Goal: Register for event/course

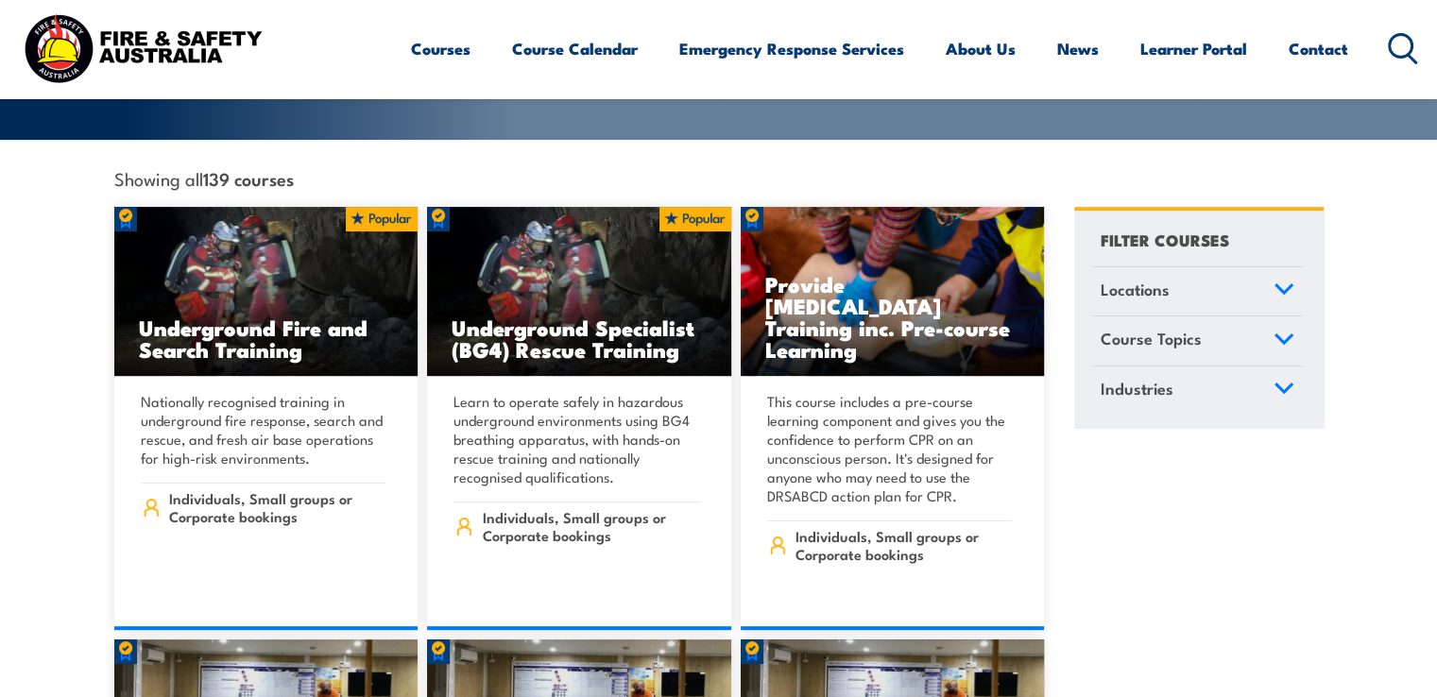
scroll to position [473, 0]
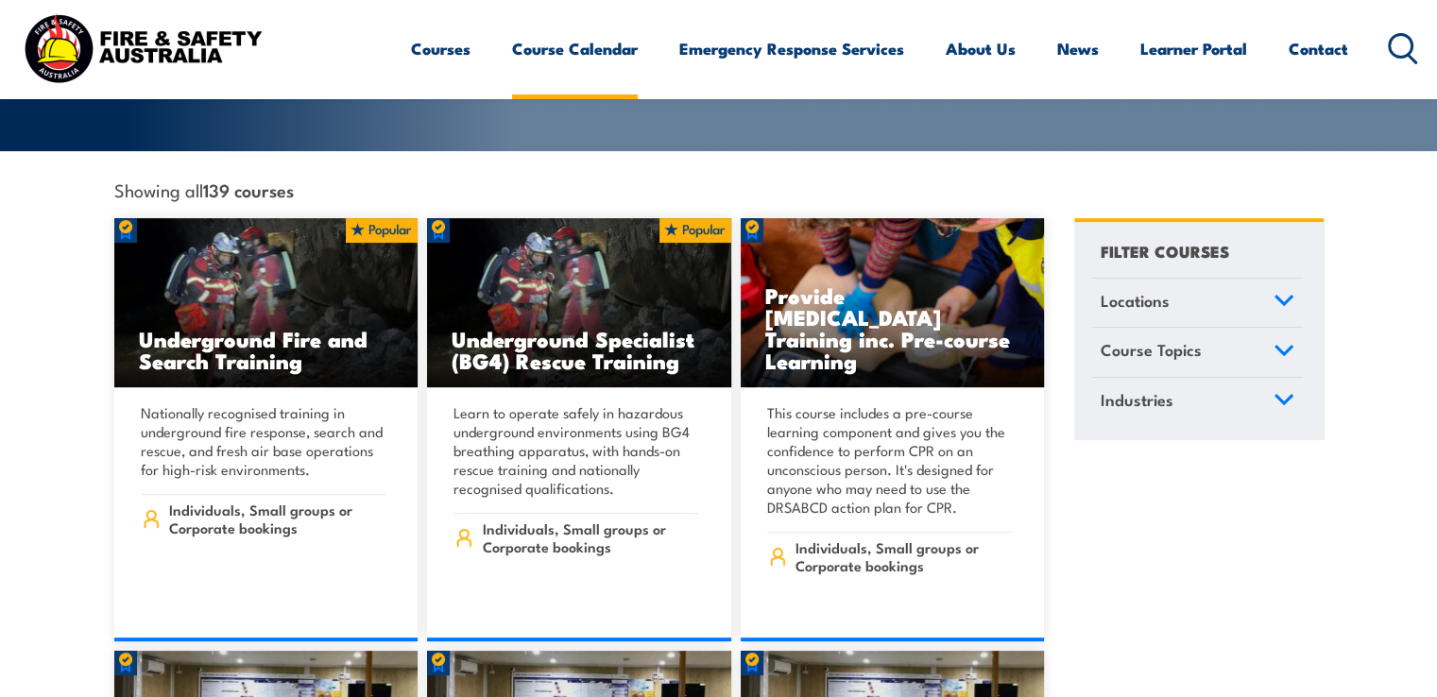
click at [552, 46] on link "Course Calendar" at bounding box center [575, 49] width 126 height 50
click at [611, 49] on link "Course Calendar" at bounding box center [575, 49] width 126 height 50
click at [604, 45] on link "Course Calendar" at bounding box center [575, 49] width 126 height 50
click at [1282, 296] on icon at bounding box center [1284, 300] width 17 height 9
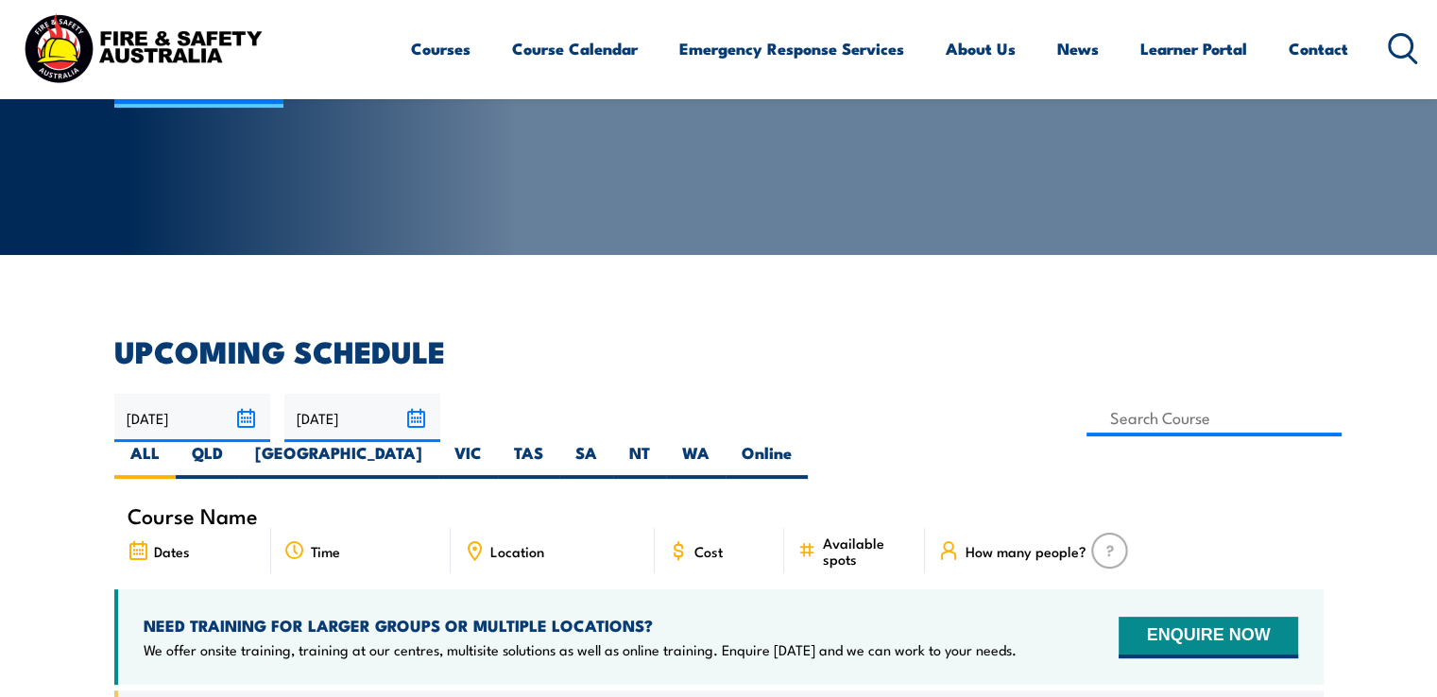
scroll to position [284, 0]
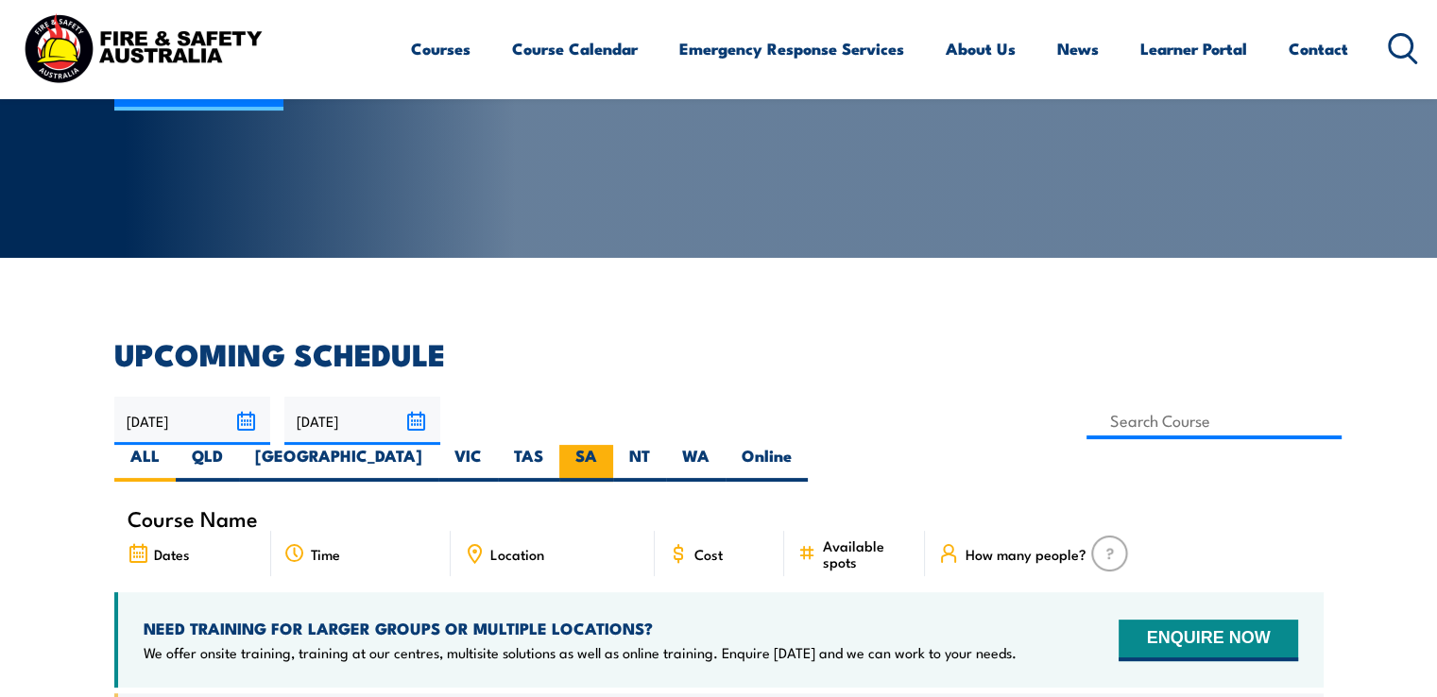
click at [613, 445] on label "SA" at bounding box center [586, 463] width 54 height 37
click at [610, 445] on input "SA" at bounding box center [603, 451] width 12 height 12
radio input "true"
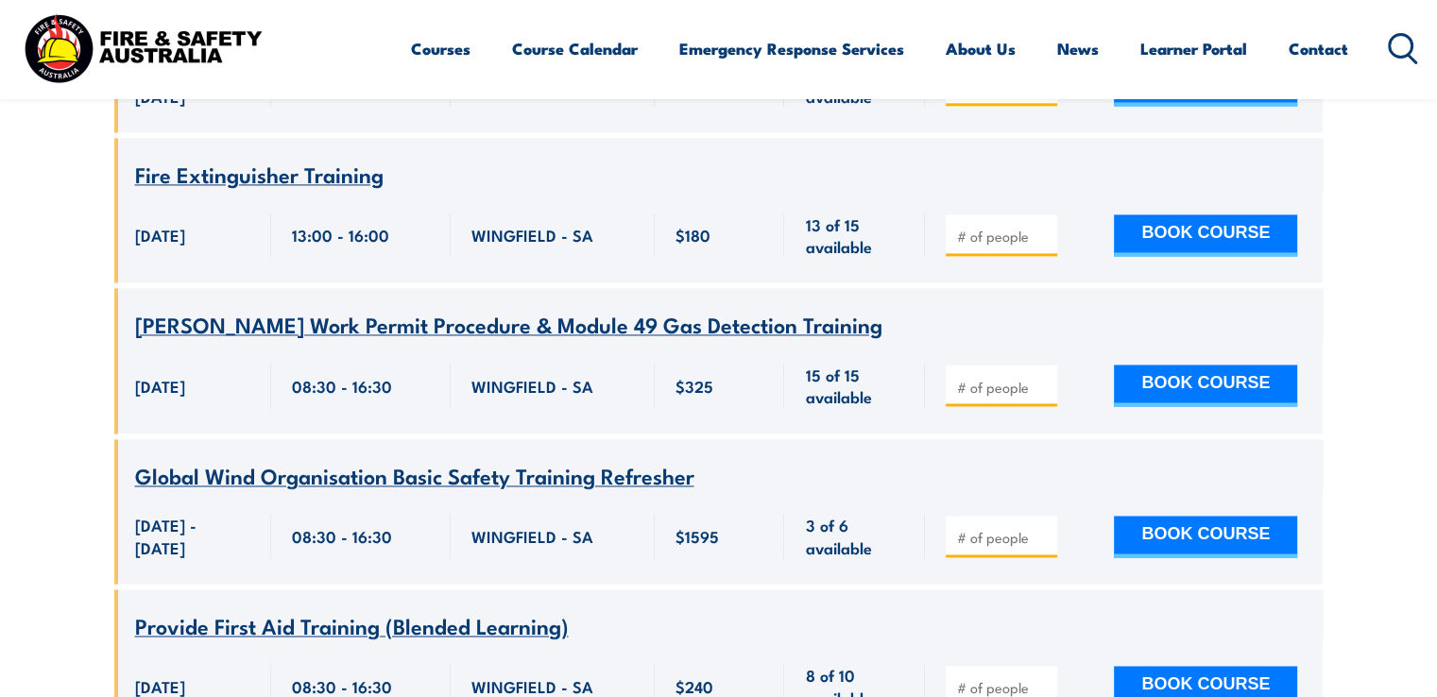
scroll to position [2797, 0]
